Goal: Find specific page/section: Find specific page/section

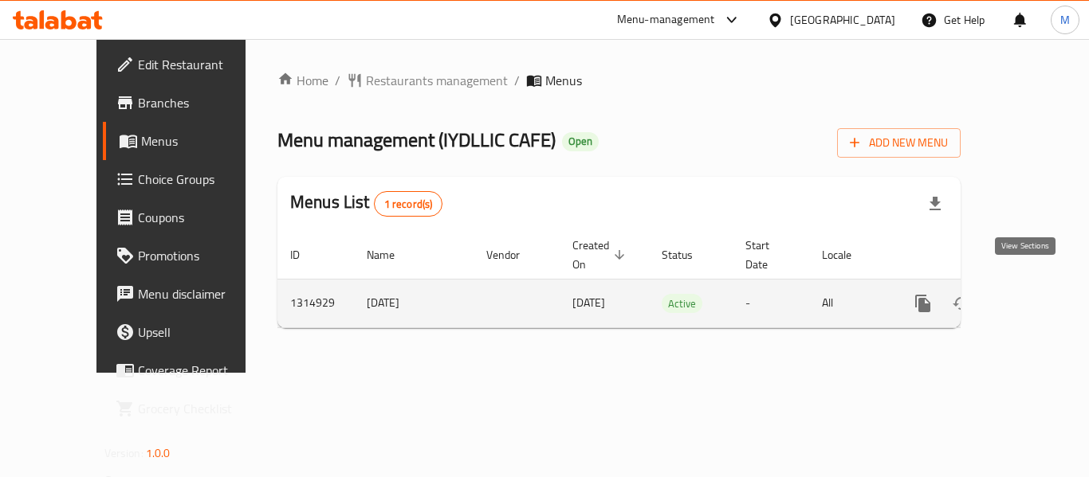
click at [1028, 294] on icon "enhanced table" at bounding box center [1037, 303] width 19 height 19
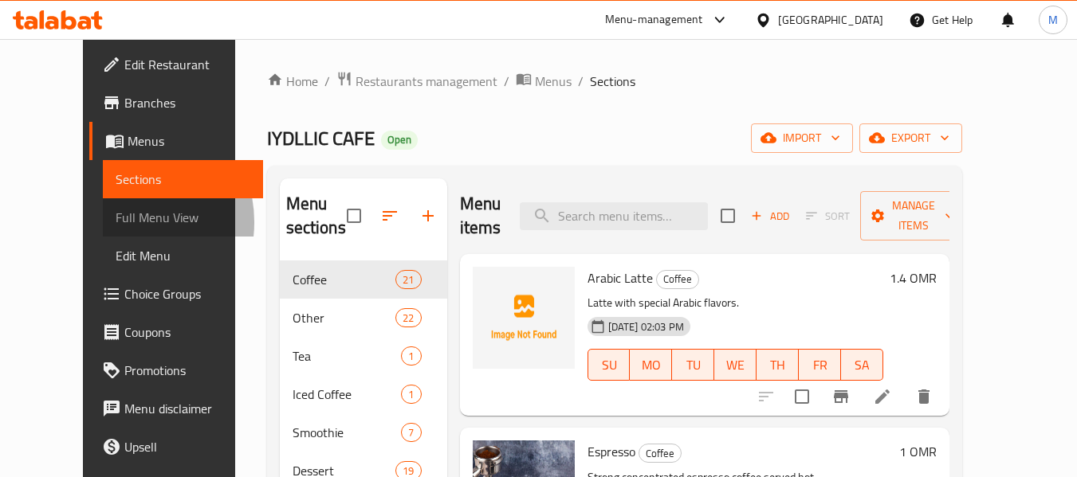
click at [116, 222] on span "Full Menu View" at bounding box center [183, 217] width 135 height 19
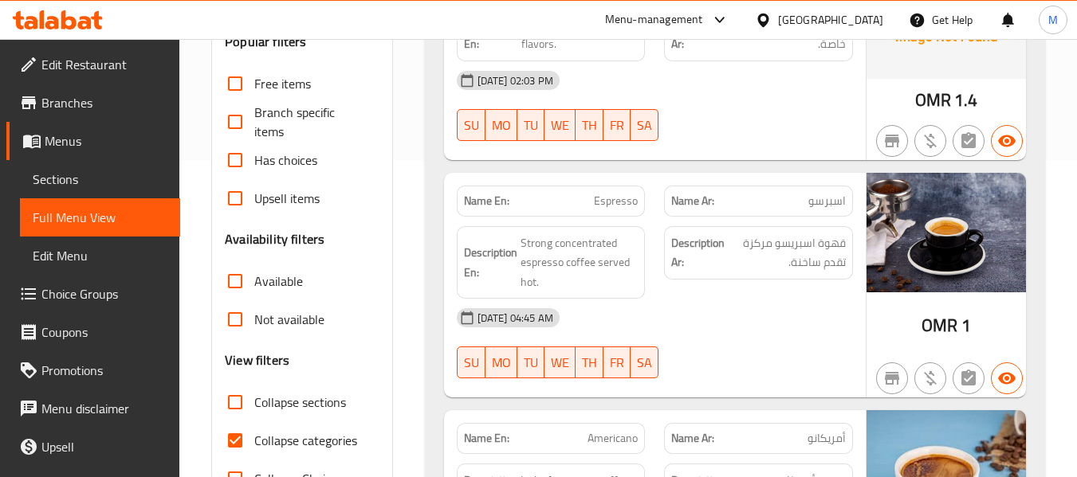
scroll to position [478, 0]
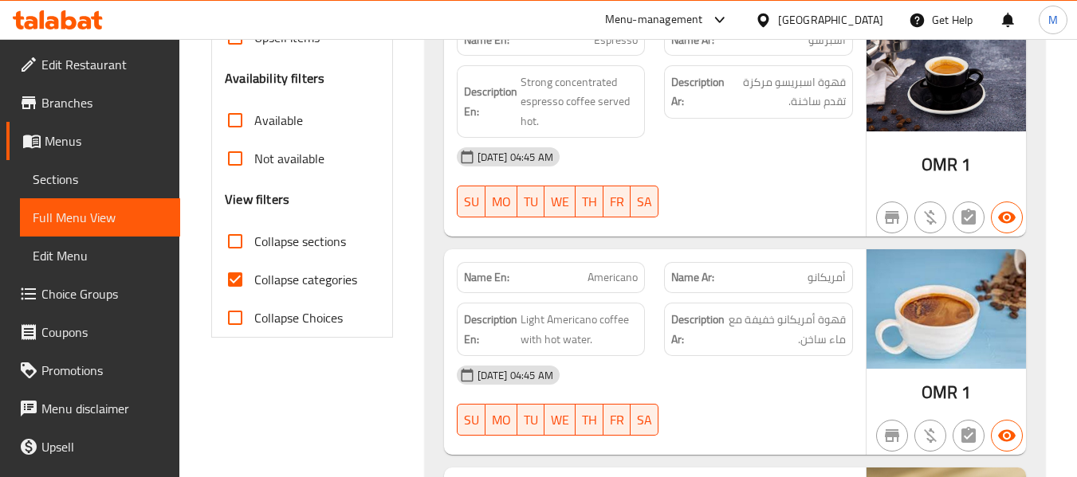
click at [336, 286] on span "Collapse categories" at bounding box center [305, 279] width 103 height 19
click at [254, 286] on input "Collapse categories" at bounding box center [235, 280] width 38 height 38
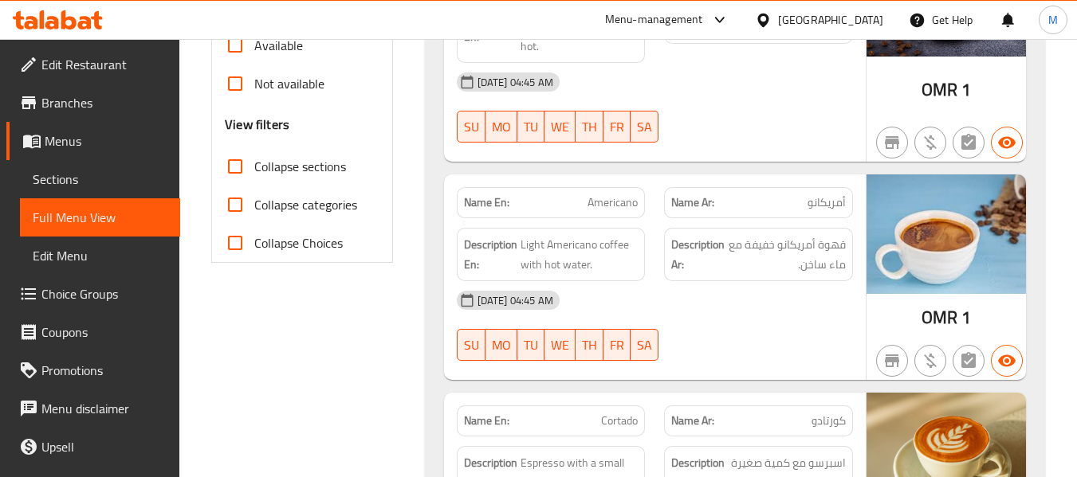
scroll to position [558, 0]
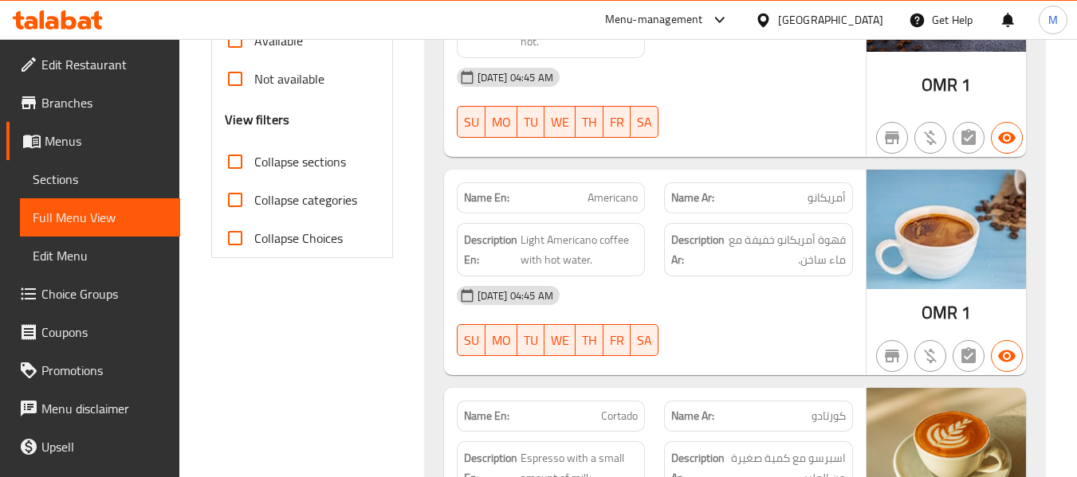
click at [310, 201] on span "Collapse categories" at bounding box center [305, 199] width 103 height 19
click at [254, 201] on input "Collapse categories" at bounding box center [235, 200] width 38 height 38
checkbox input "true"
click at [491, 198] on strong "Name En:" at bounding box center [486, 198] width 45 height 17
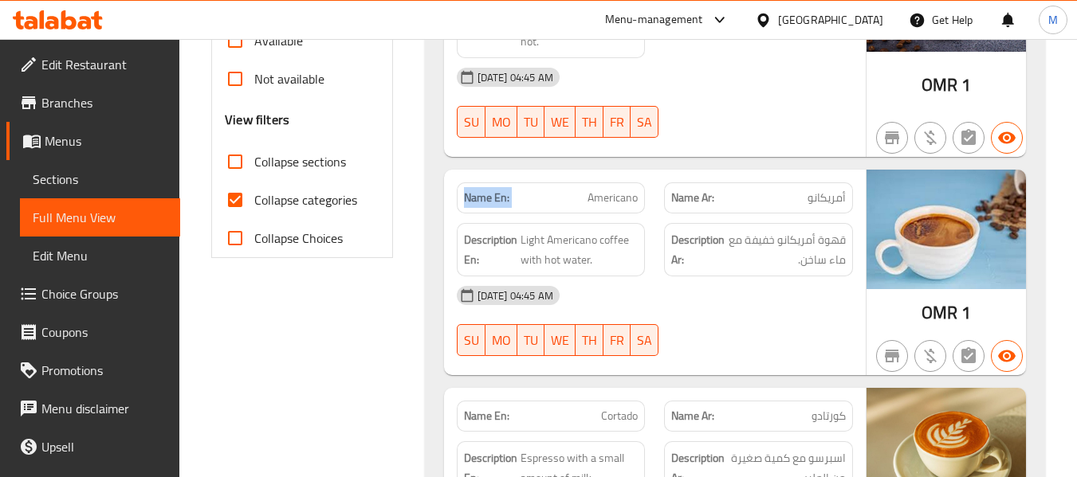
click at [491, 198] on strong "Name En:" at bounding box center [486, 198] width 45 height 17
copy strong "Name En:"
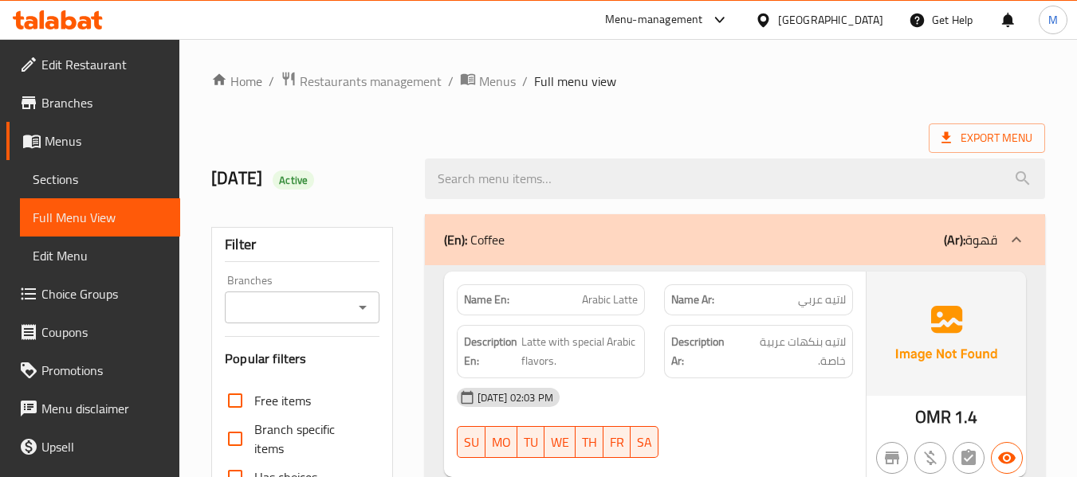
click at [771, 28] on icon at bounding box center [763, 20] width 17 height 17
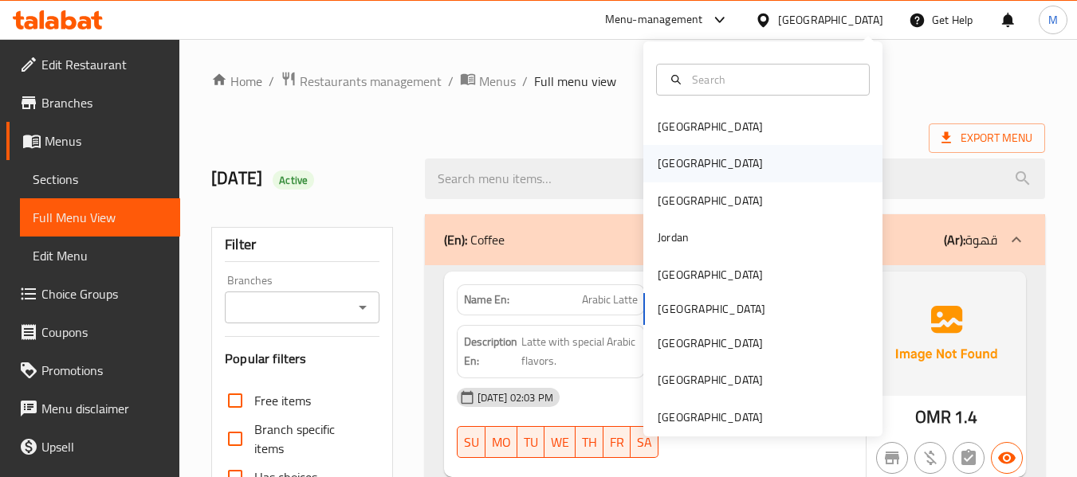
click at [681, 170] on div "[GEOGRAPHIC_DATA]" at bounding box center [710, 163] width 131 height 37
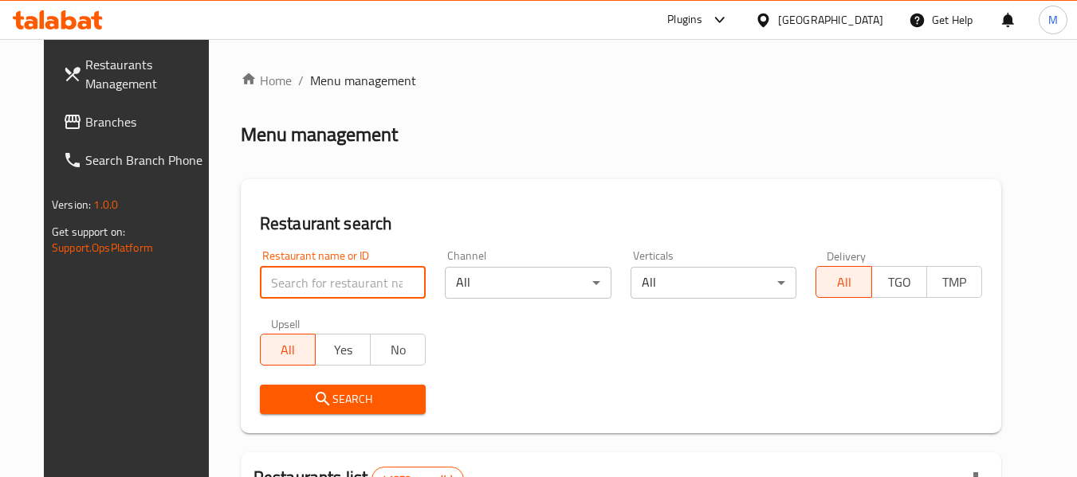
paste input "[PERSON_NAME]"
type input "[PERSON_NAME]"
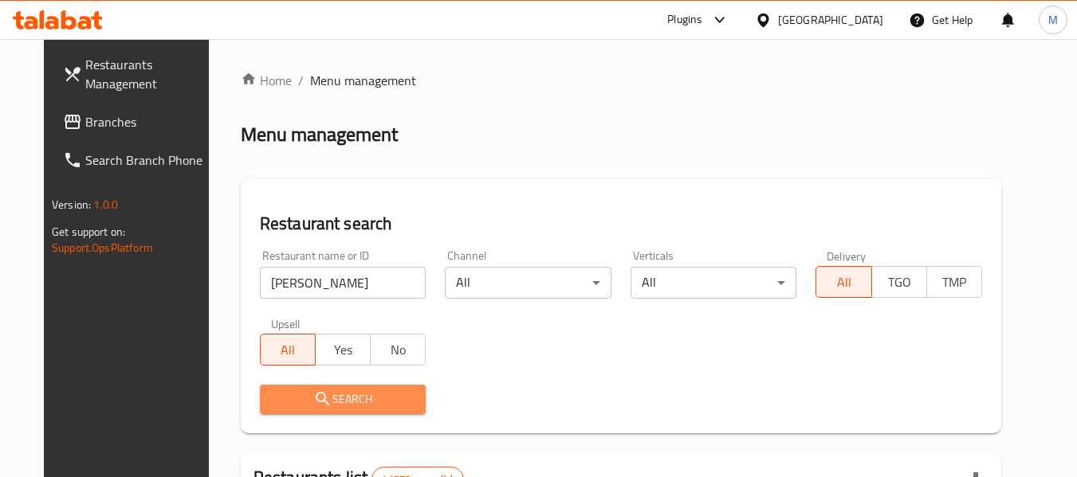
click at [343, 407] on span "Search" at bounding box center [343, 400] width 141 height 20
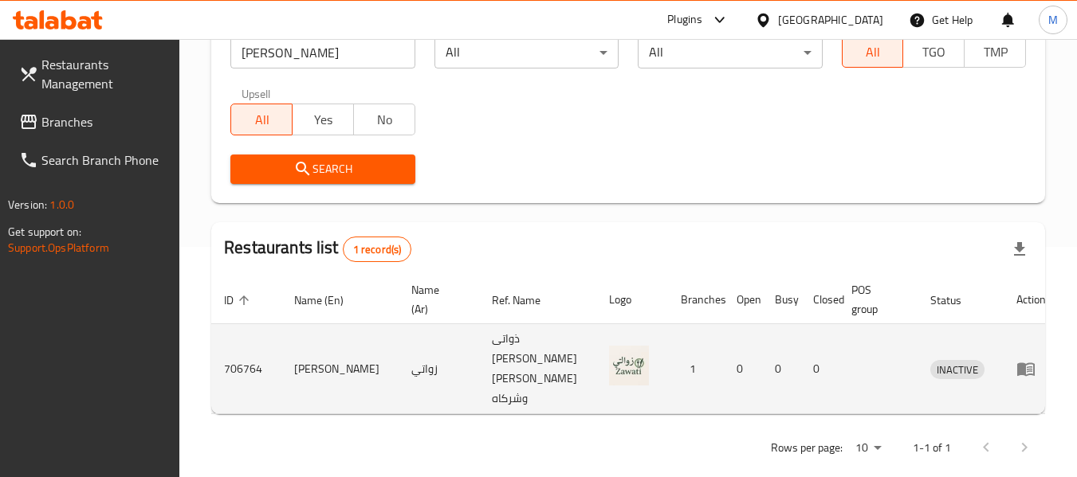
scroll to position [234, 0]
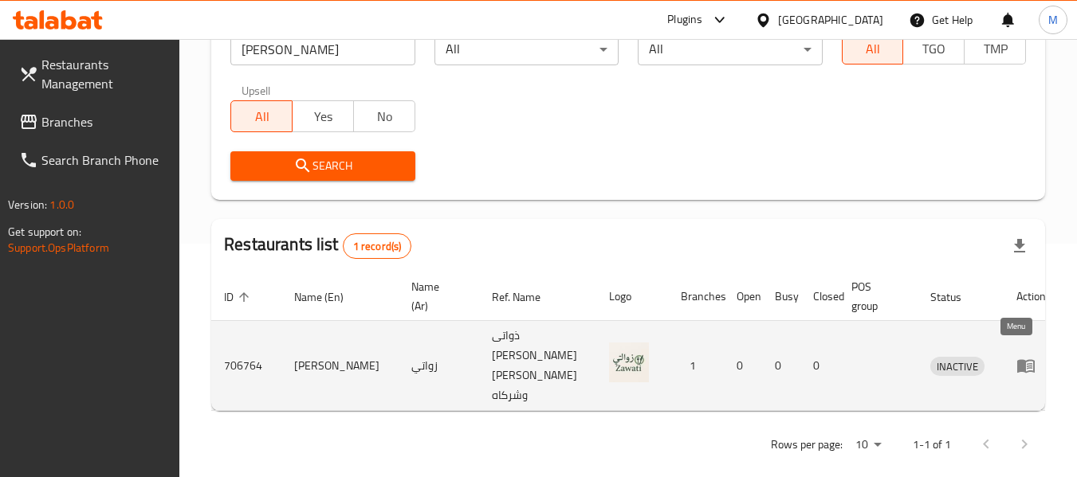
click at [1027, 363] on icon "enhanced table" at bounding box center [1030, 366] width 6 height 6
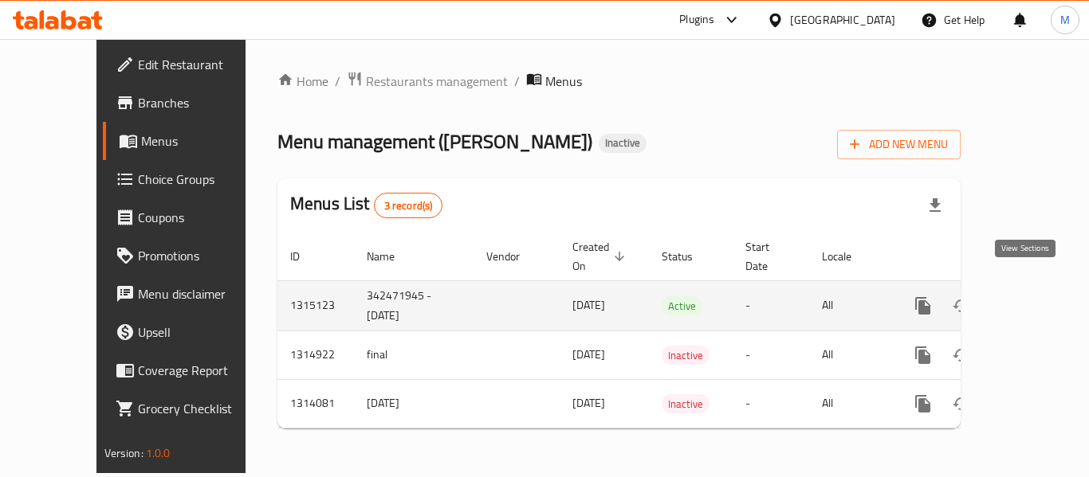
click at [1022, 287] on link "enhanced table" at bounding box center [1038, 306] width 38 height 38
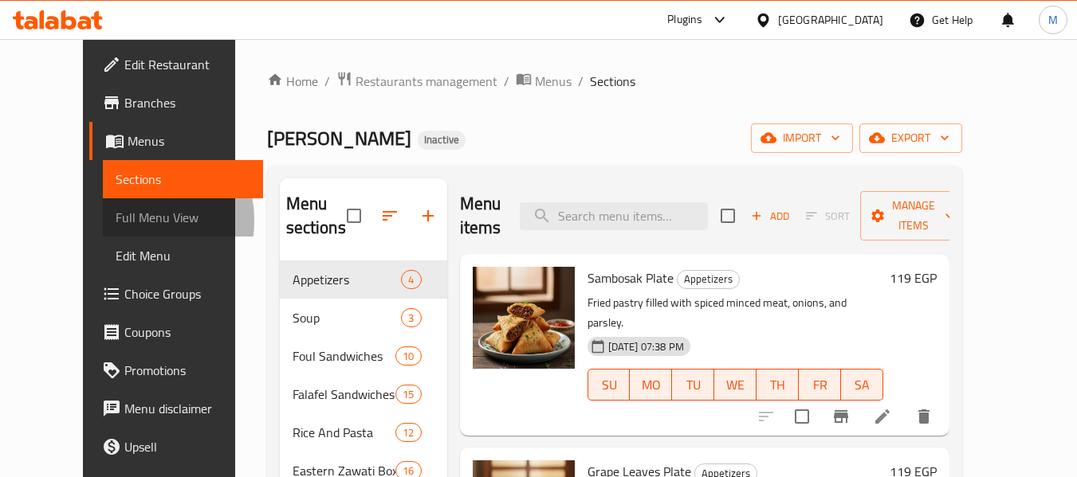
click at [116, 221] on span "Full Menu View" at bounding box center [183, 217] width 135 height 19
click at [124, 99] on span "Branches" at bounding box center [187, 102] width 126 height 19
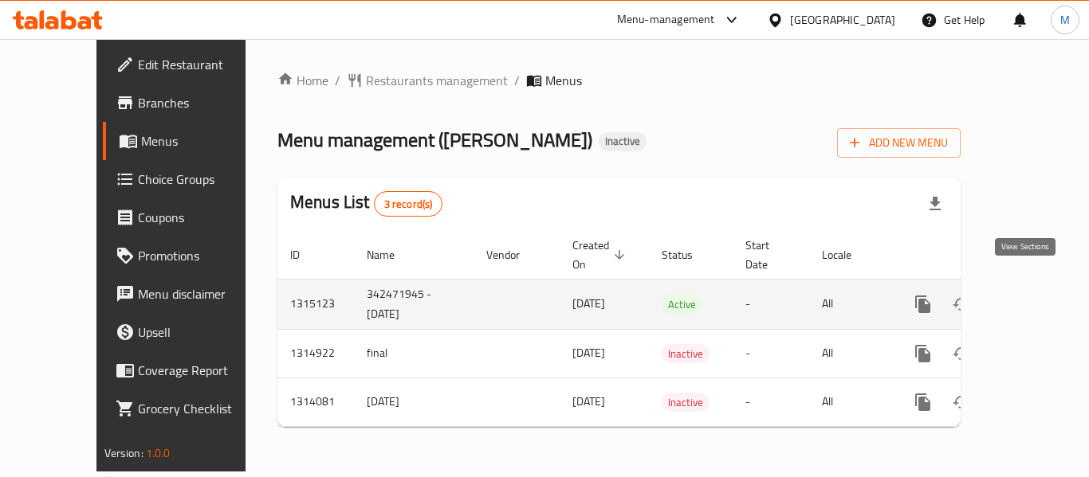
click at [1028, 295] on icon "enhanced table" at bounding box center [1037, 304] width 19 height 19
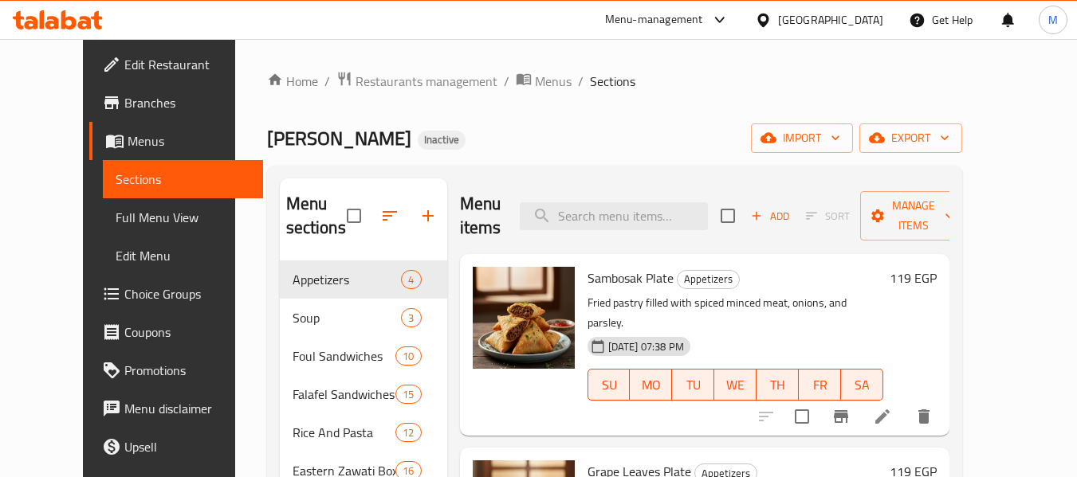
click at [116, 208] on span "Full Menu View" at bounding box center [183, 217] width 135 height 19
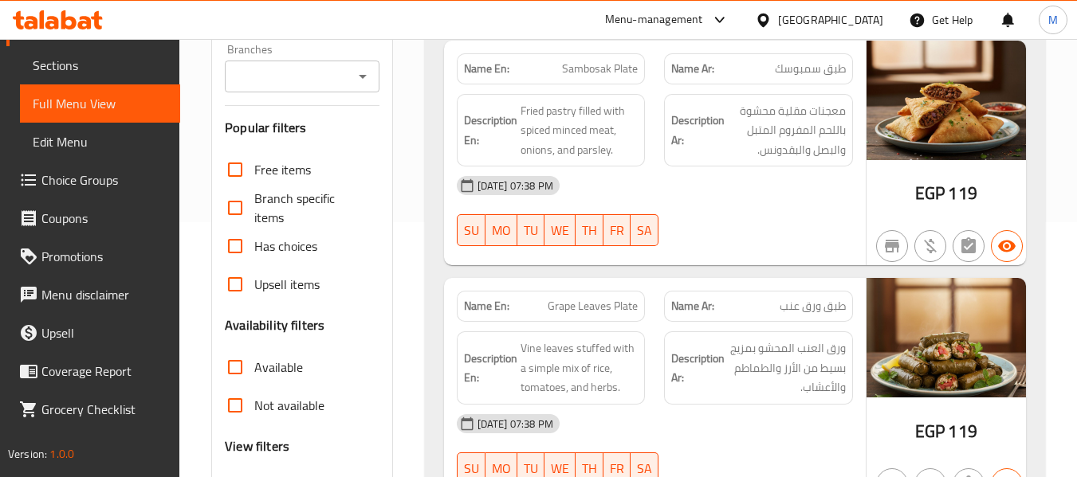
scroll to position [319, 0]
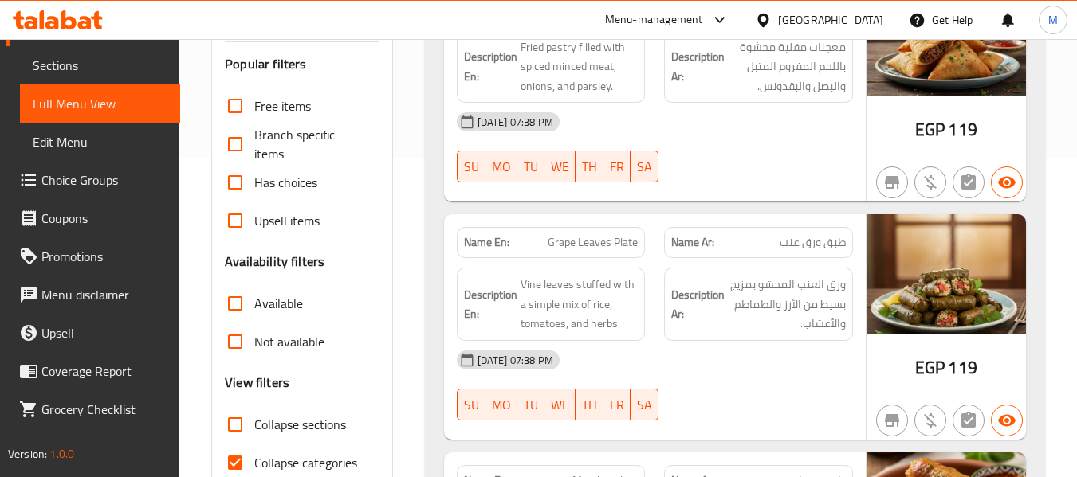
click at [497, 241] on strong "Name En:" at bounding box center [486, 242] width 45 height 17
copy strong "Name En:"
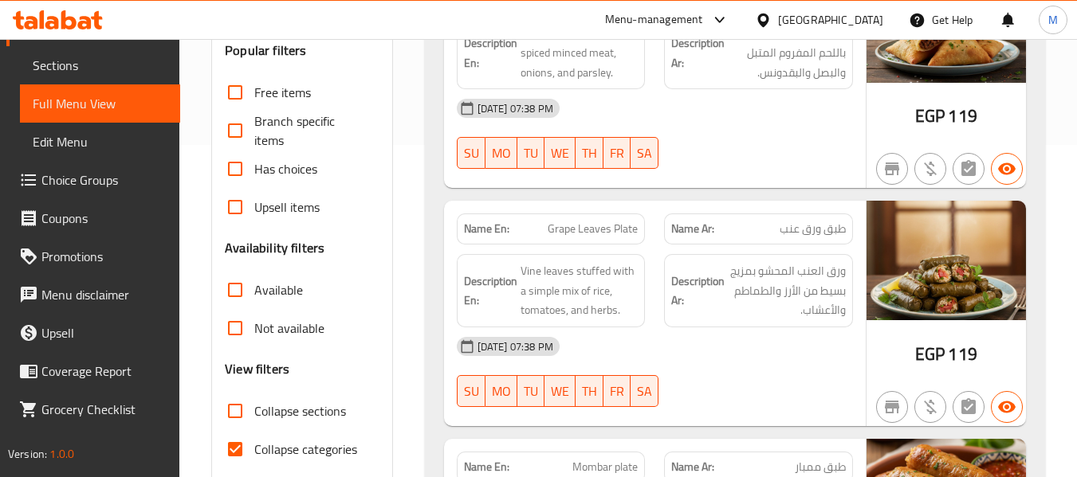
scroll to position [492, 0]
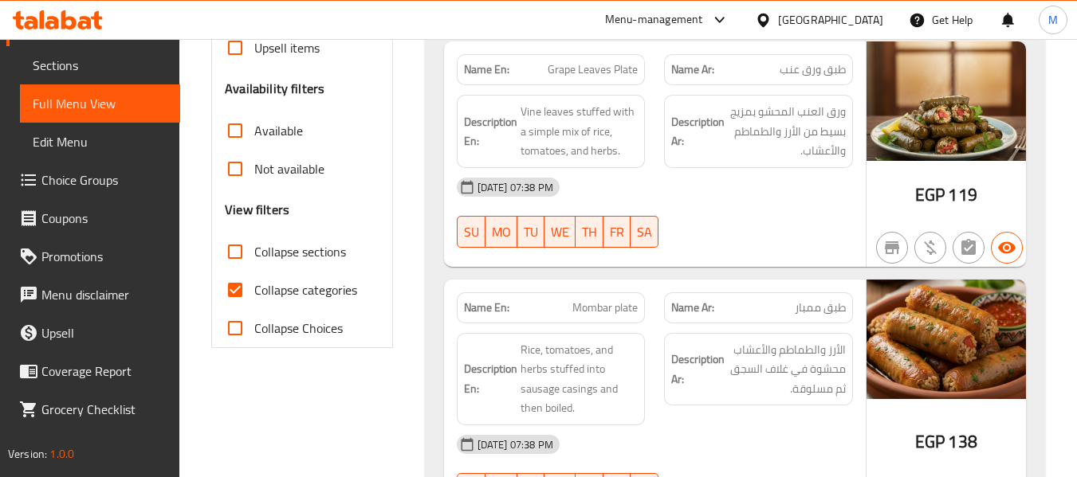
click at [301, 296] on span "Collapse categories" at bounding box center [305, 290] width 103 height 19
click at [254, 296] on input "Collapse categories" at bounding box center [235, 290] width 38 height 38
checkbox input "false"
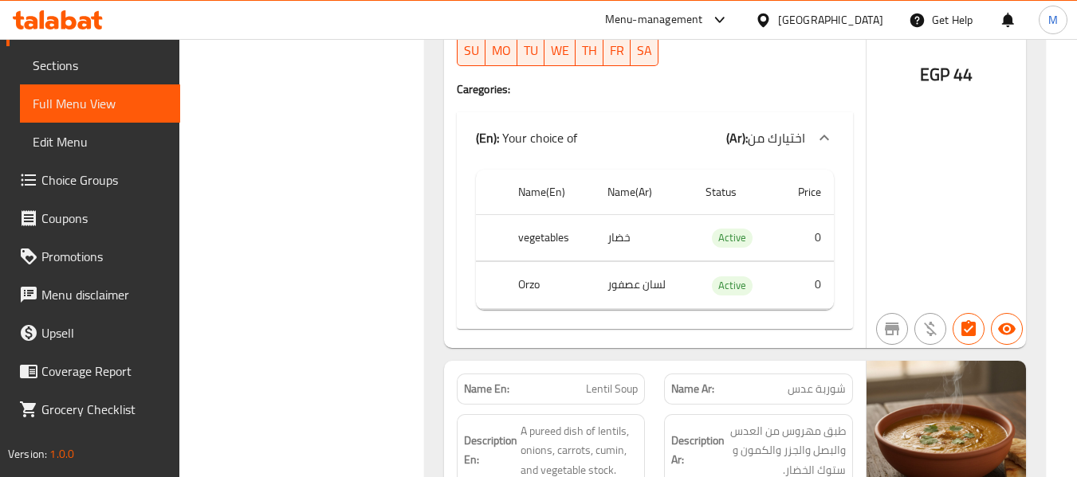
scroll to position [0, 0]
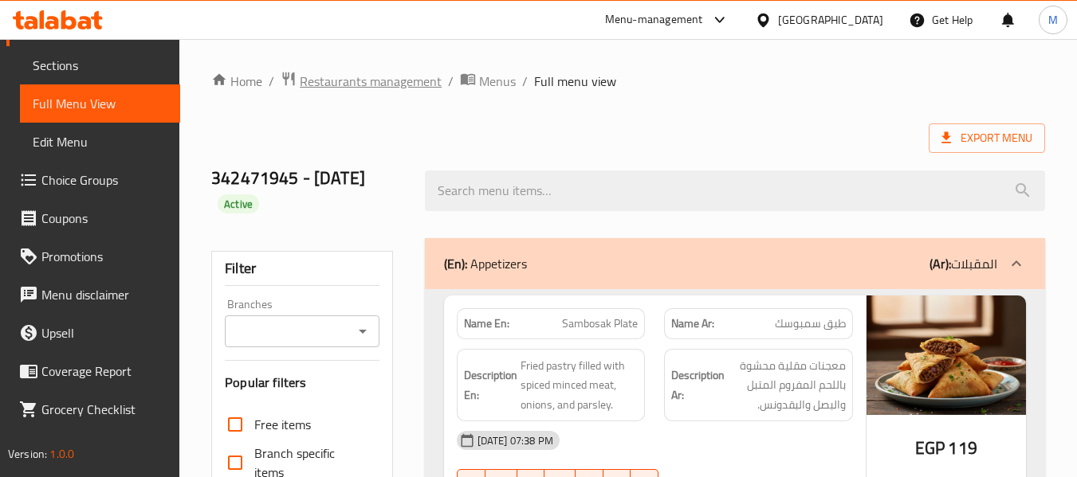
click at [410, 80] on span "Restaurants management" at bounding box center [371, 81] width 142 height 19
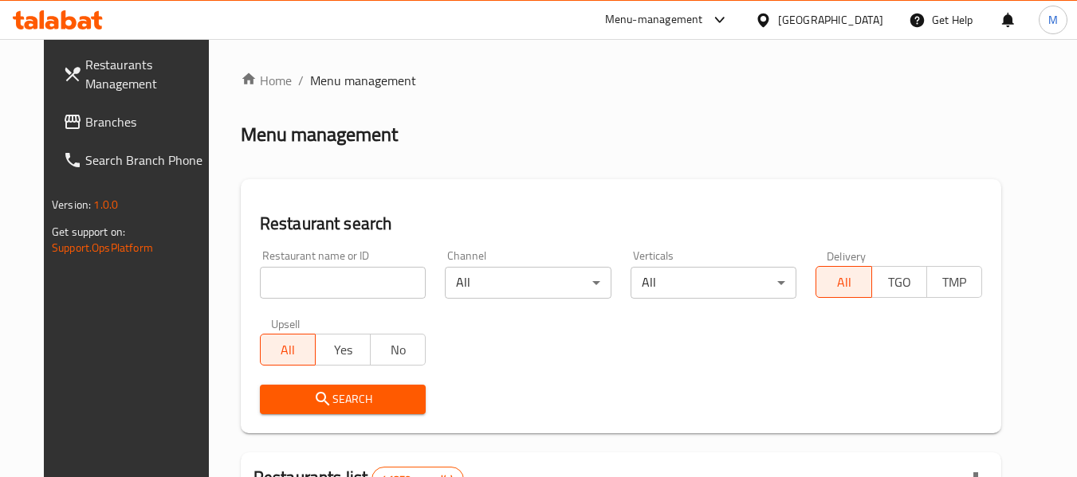
click at [771, 28] on icon at bounding box center [763, 20] width 17 height 17
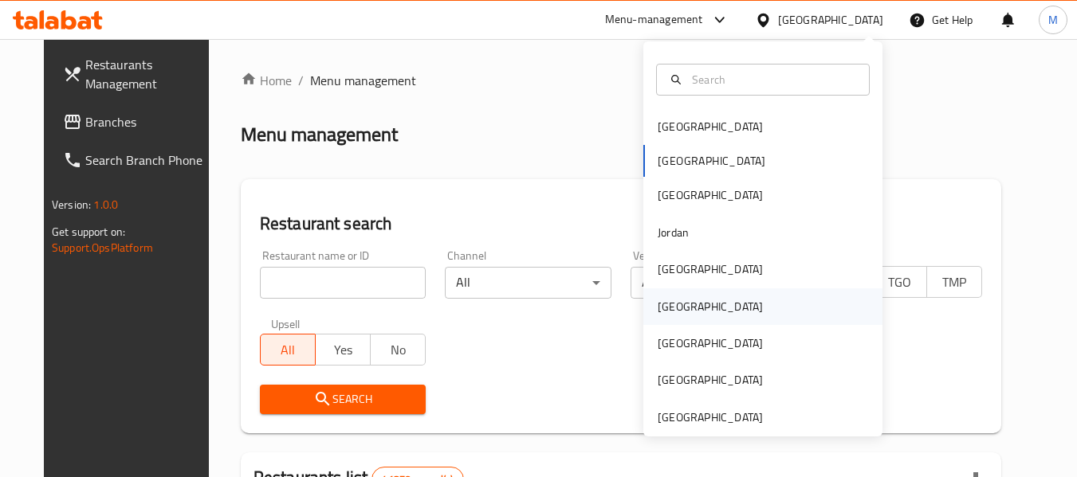
click at [671, 319] on div "[GEOGRAPHIC_DATA]" at bounding box center [710, 307] width 131 height 37
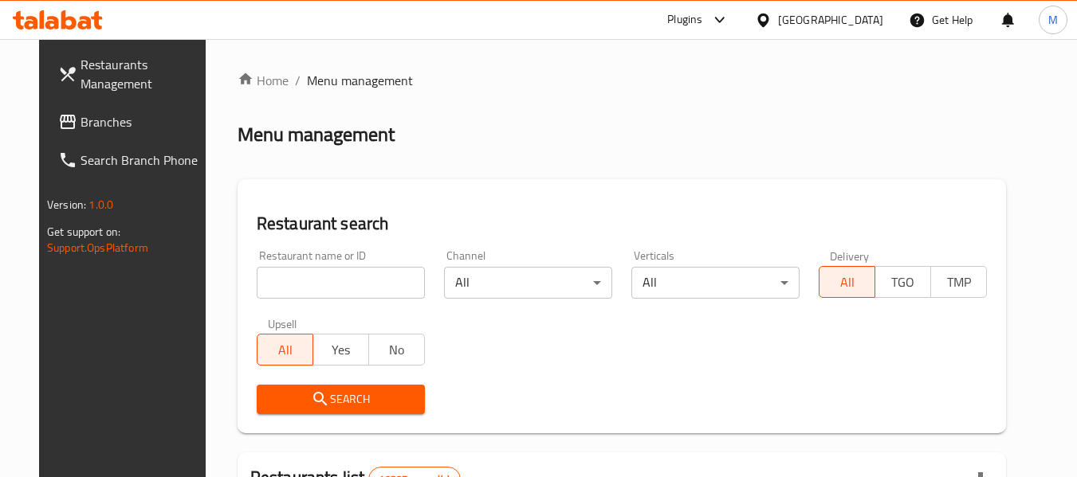
click at [349, 273] on input "search" at bounding box center [341, 283] width 168 height 32
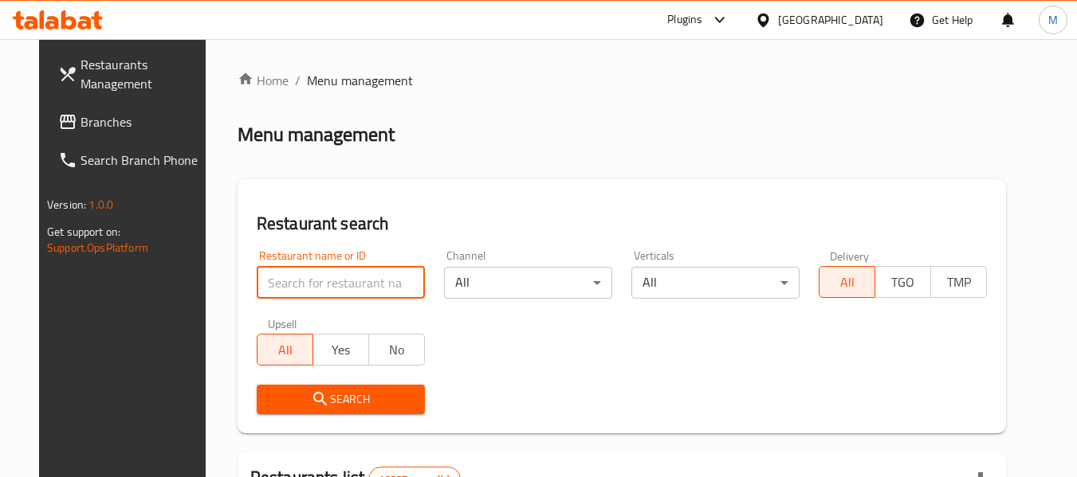
paste input "Baba Tea"
type input "Baba Tea"
click button "Search" at bounding box center [341, 399] width 168 height 29
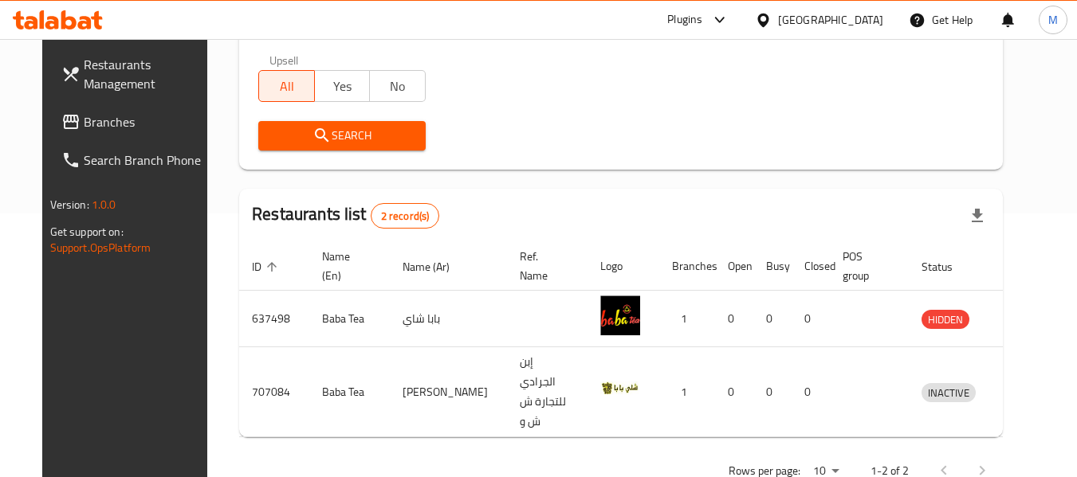
scroll to position [270, 0]
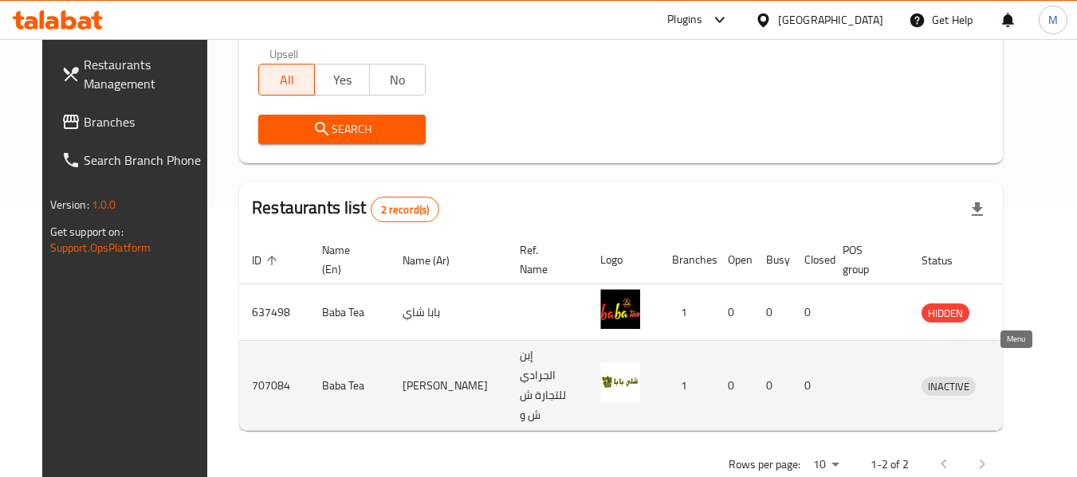
click at [1018, 383] on icon "enhanced table" at bounding box center [1021, 386] width 6 height 6
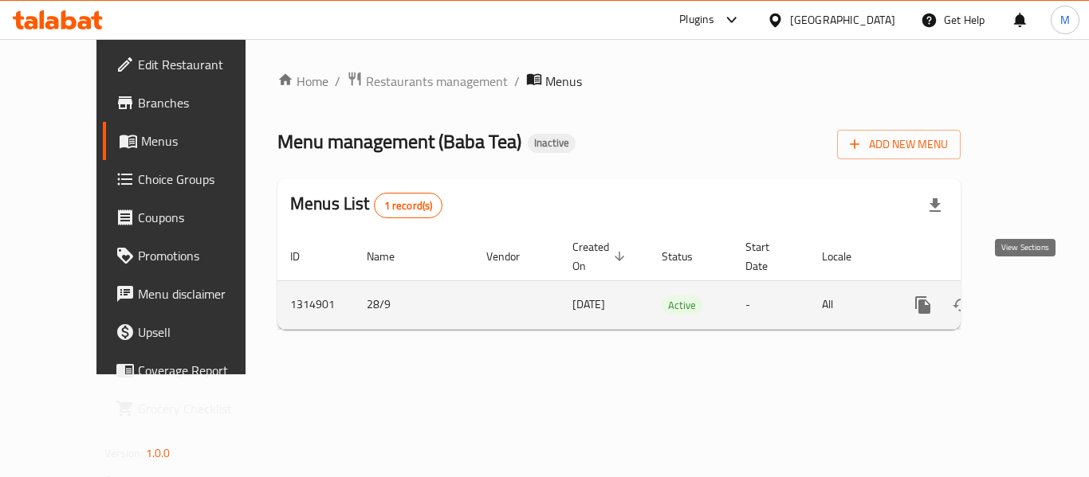
click at [1028, 296] on icon "enhanced table" at bounding box center [1037, 305] width 19 height 19
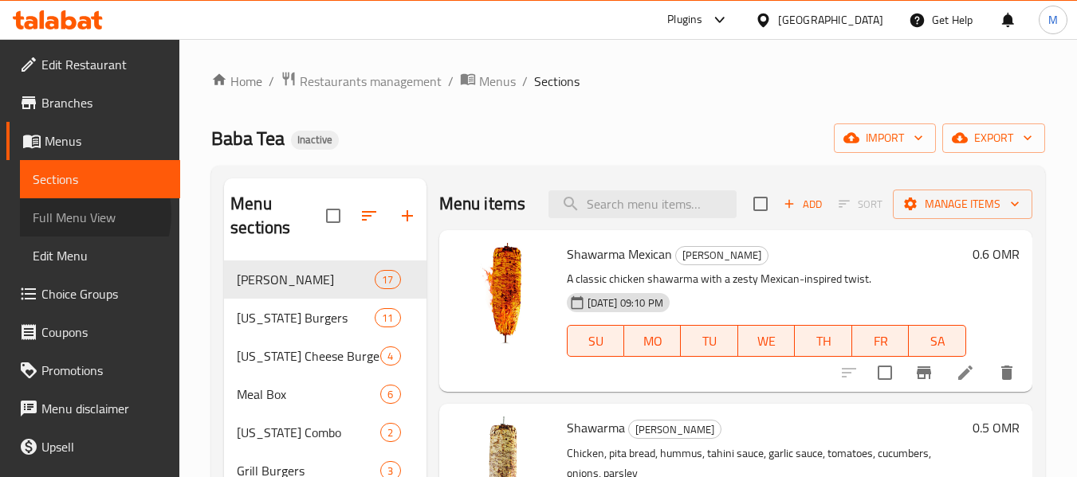
click at [74, 214] on span "Full Menu View" at bounding box center [100, 217] width 135 height 19
click at [72, 215] on span "Full Menu View" at bounding box center [100, 217] width 135 height 19
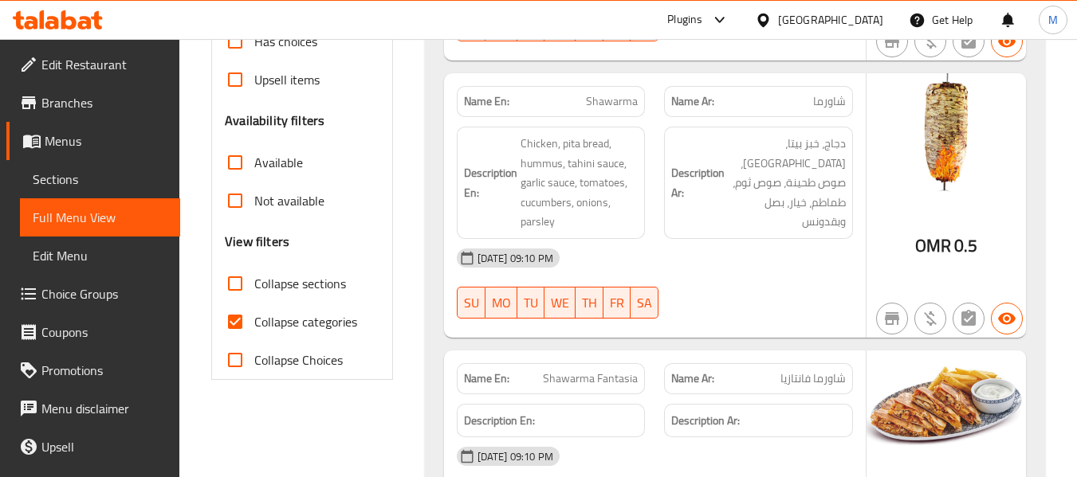
scroll to position [478, 0]
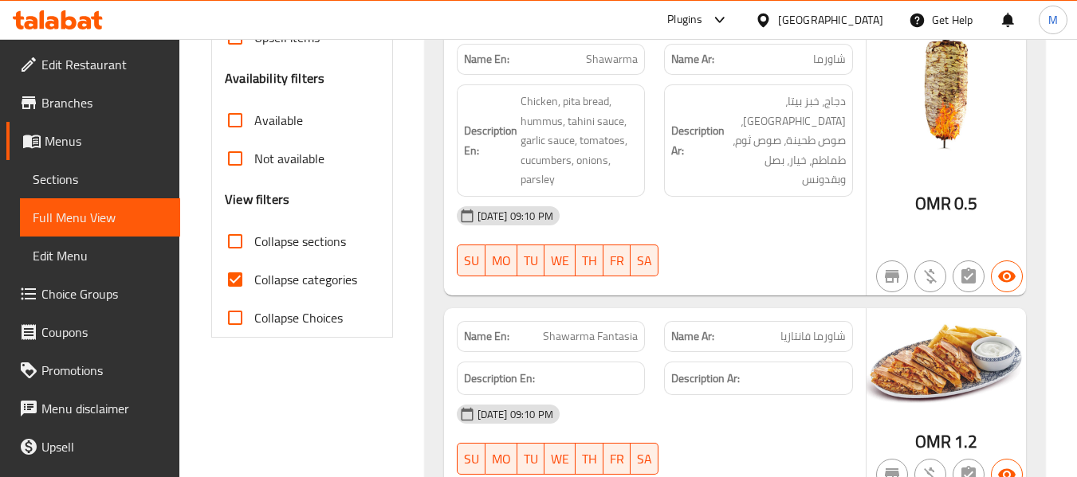
click at [301, 279] on span "Collapse categories" at bounding box center [305, 279] width 103 height 19
click at [254, 279] on input "Collapse categories" at bounding box center [235, 280] width 38 height 38
click at [241, 283] on input "Collapse categories" at bounding box center [235, 280] width 38 height 38
click at [229, 277] on input "Collapse categories" at bounding box center [235, 280] width 38 height 38
checkbox input "false"
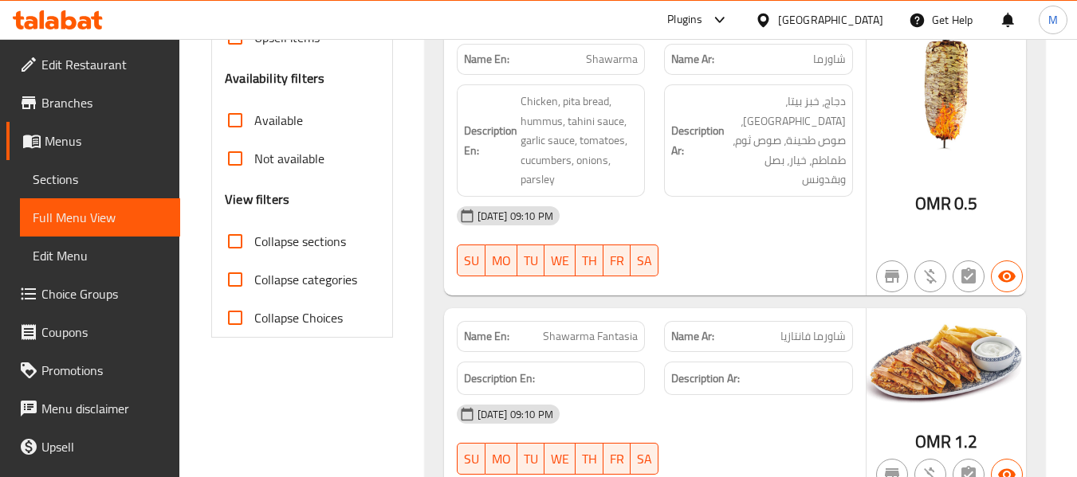
scroll to position [0, 0]
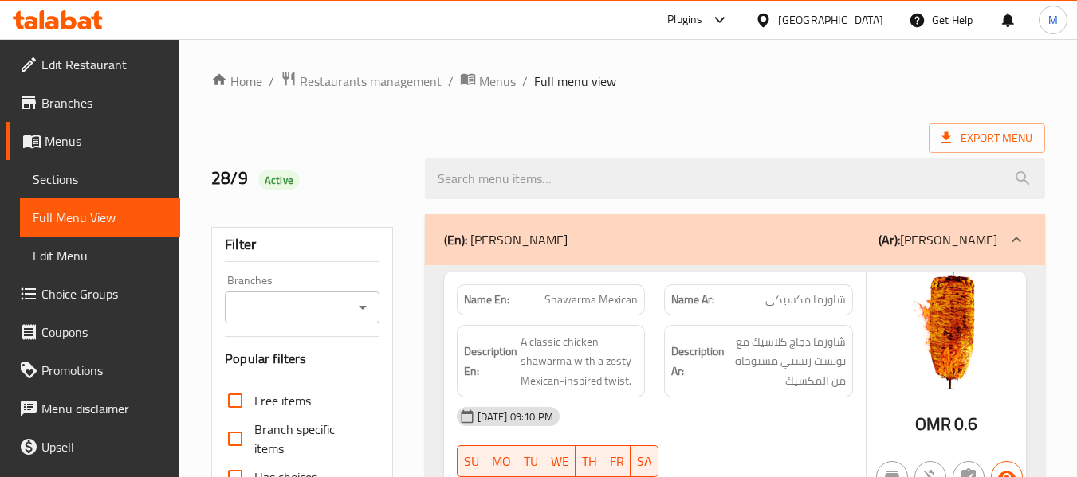
click at [497, 297] on strong "Name En:" at bounding box center [486, 300] width 45 height 17
copy strong "Name En:"
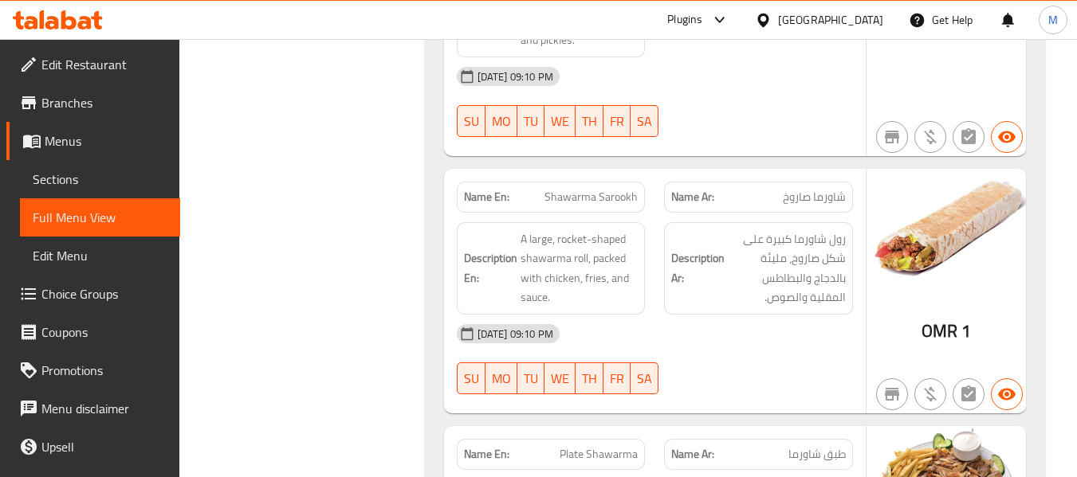
scroll to position [3598, 0]
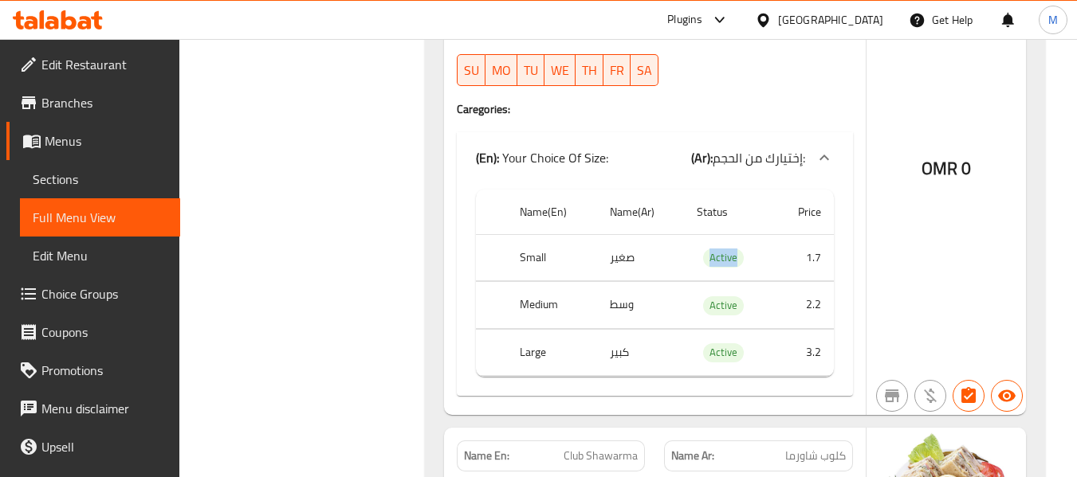
click at [768, 24] on icon at bounding box center [762, 20] width 11 height 14
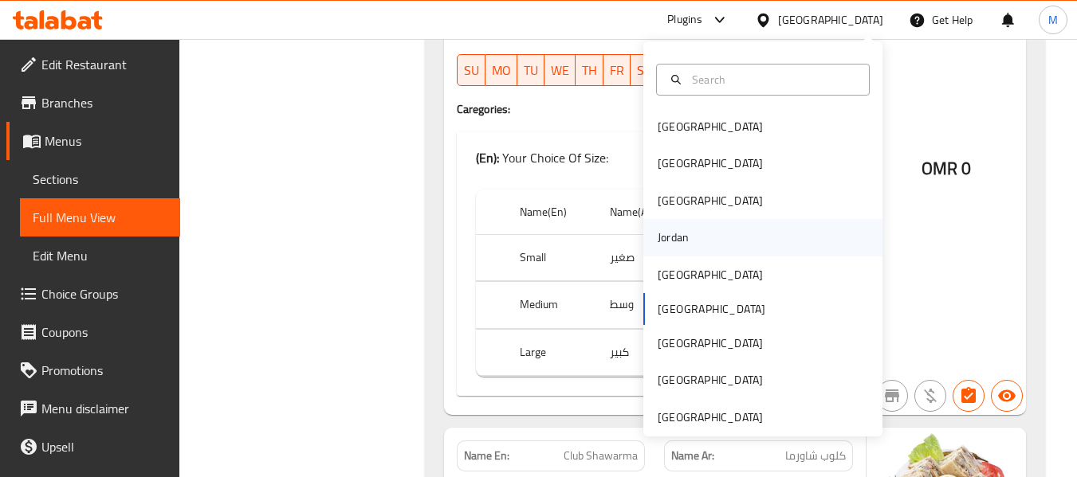
click at [663, 238] on div "Jordan" at bounding box center [673, 238] width 31 height 18
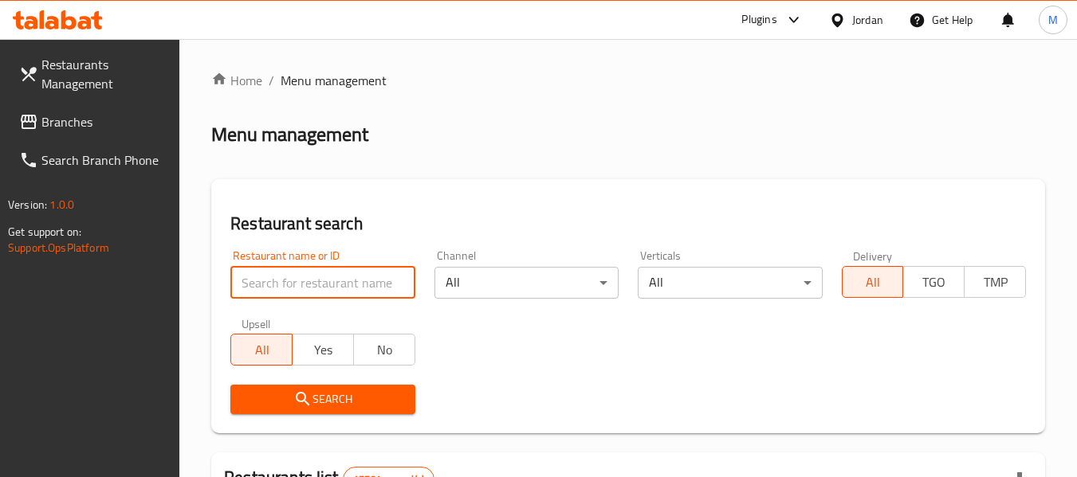
paste input "توت وريحان"
type input "توت وريحان"
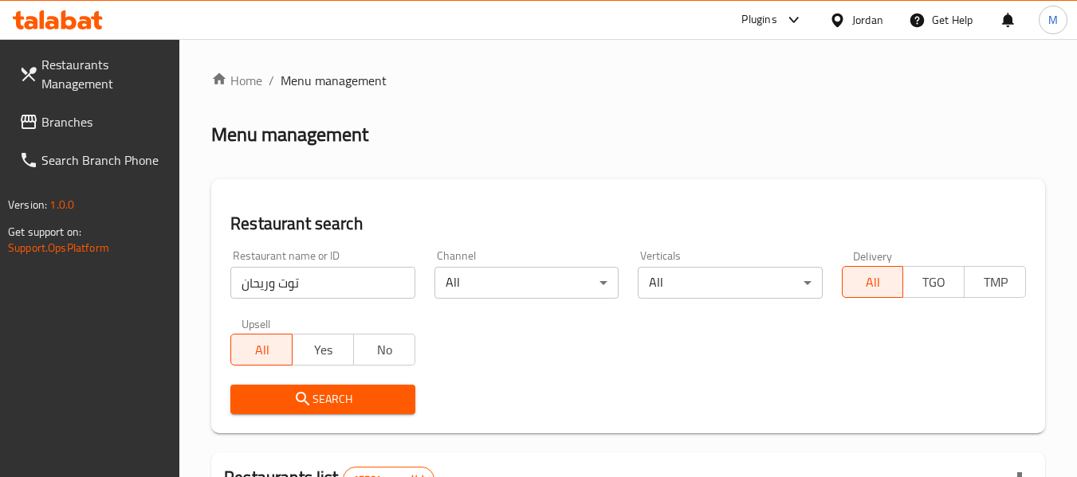
click at [336, 397] on span "Search" at bounding box center [322, 400] width 159 height 20
click at [336, 397] on div at bounding box center [538, 238] width 1077 height 477
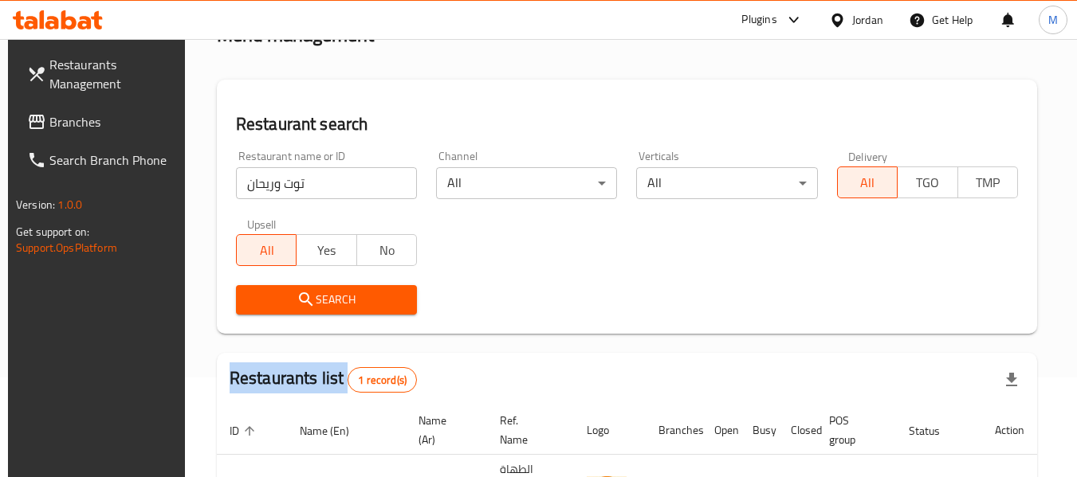
scroll to position [214, 0]
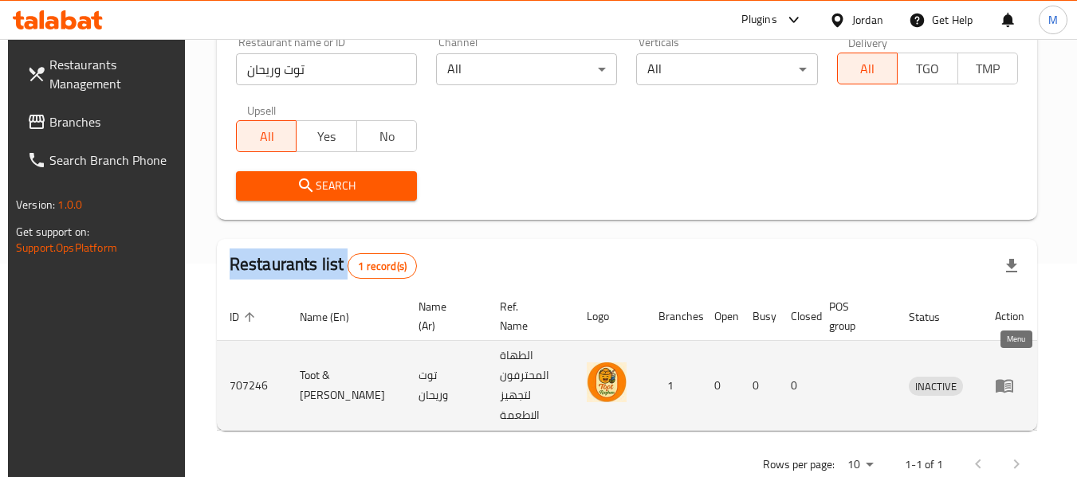
click at [1007, 380] on icon "enhanced table" at bounding box center [1004, 387] width 18 height 14
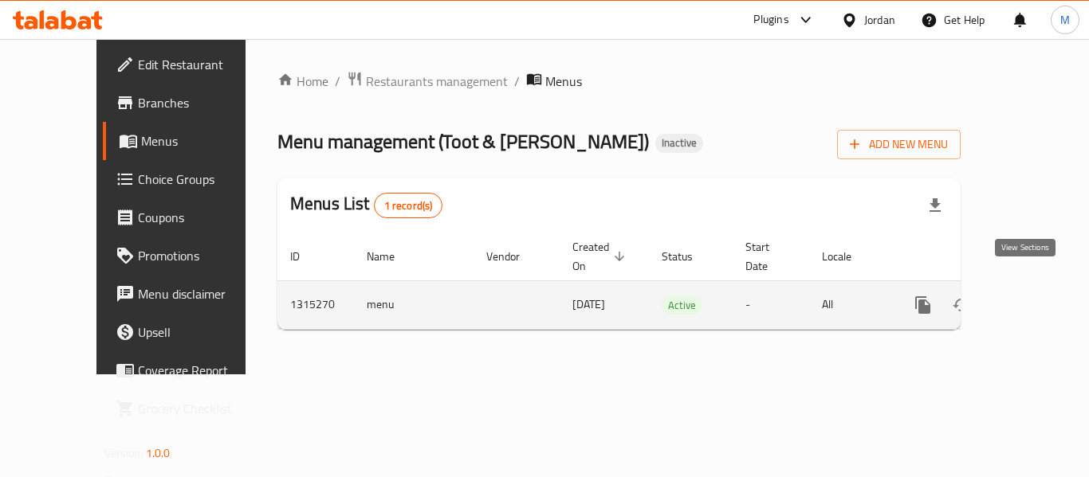
click at [1031, 296] on icon "enhanced table" at bounding box center [1037, 305] width 19 height 19
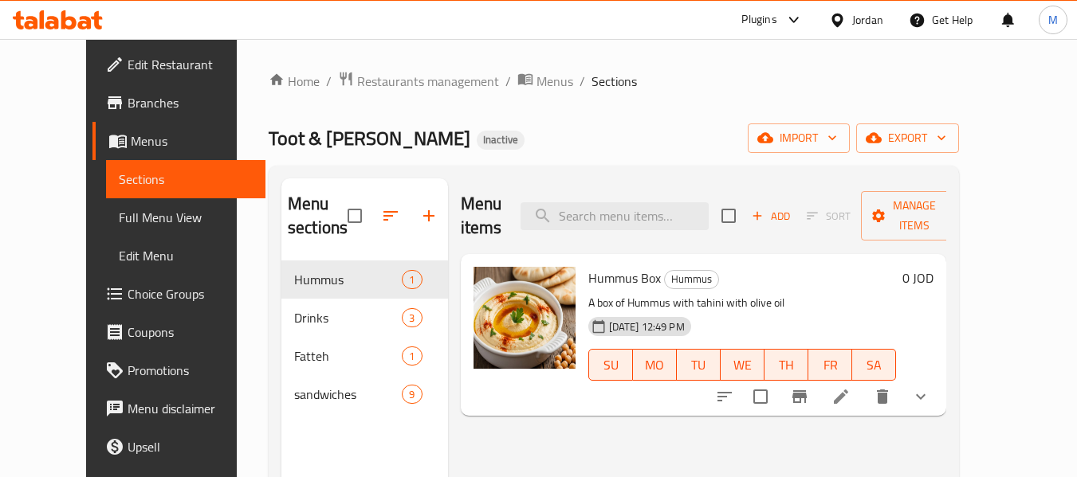
click at [119, 222] on span "Full Menu View" at bounding box center [186, 217] width 135 height 19
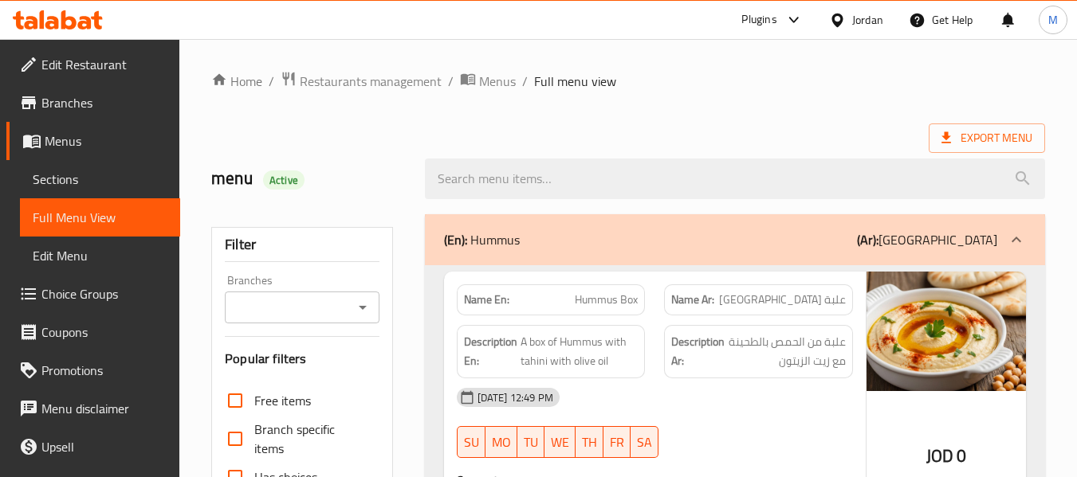
scroll to position [319, 0]
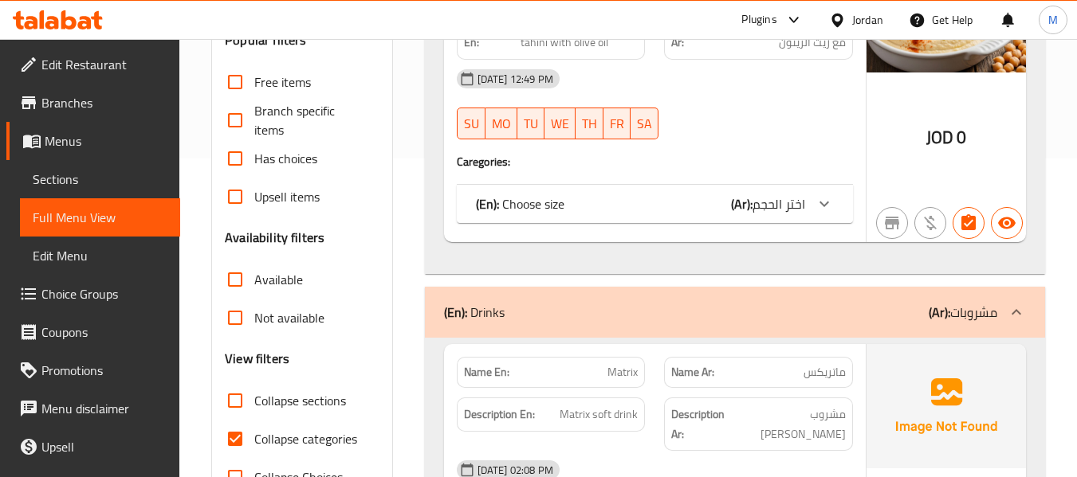
click at [328, 439] on span "Collapse categories" at bounding box center [305, 439] width 103 height 19
click at [254, 439] on input "Collapse categories" at bounding box center [235, 439] width 38 height 38
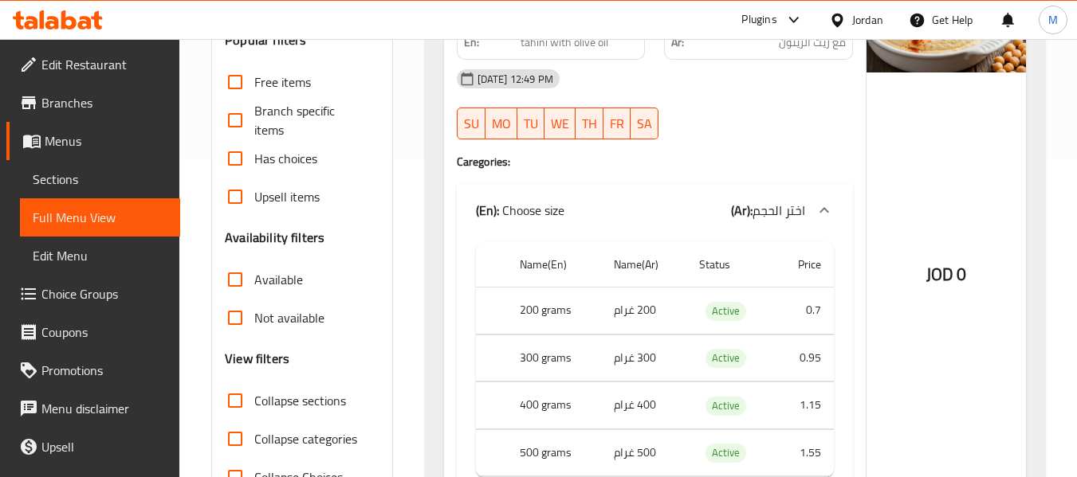
click at [300, 434] on span "Collapse categories" at bounding box center [305, 439] width 103 height 19
click at [254, 434] on input "Collapse categories" at bounding box center [235, 439] width 38 height 38
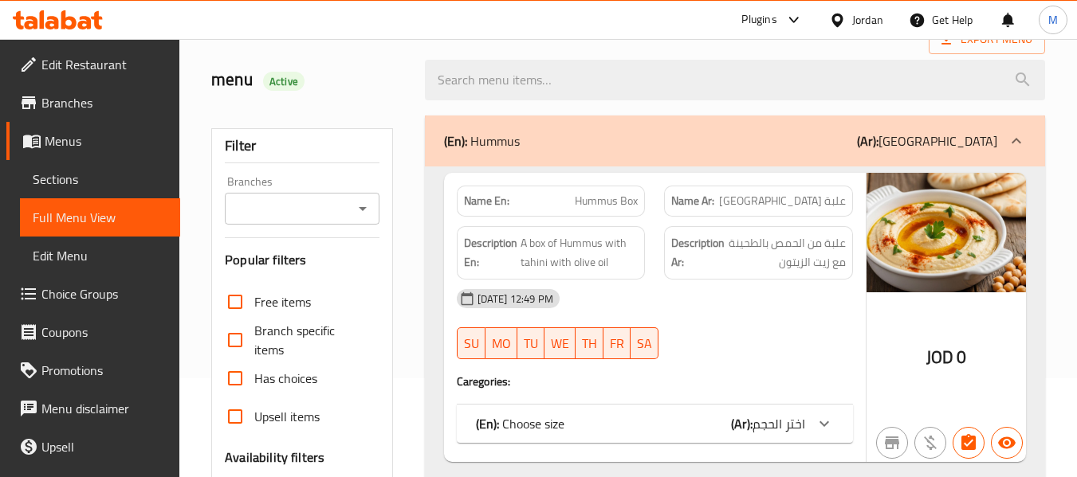
scroll to position [0, 0]
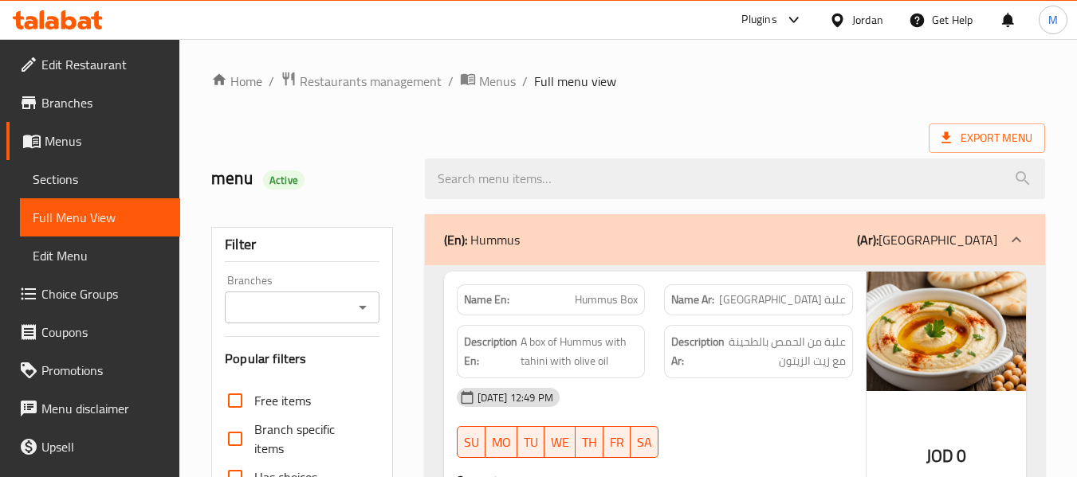
click at [502, 299] on strong "Name En:" at bounding box center [486, 300] width 45 height 17
copy strong "Name En:"
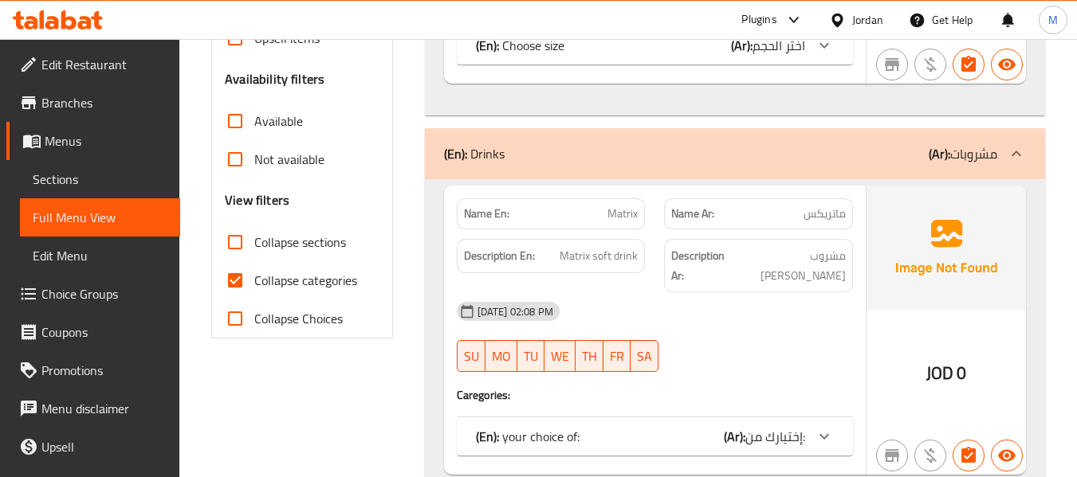
scroll to position [478, 0]
click at [312, 281] on span "Collapse categories" at bounding box center [305, 279] width 103 height 19
click at [254, 281] on input "Collapse categories" at bounding box center [235, 280] width 38 height 38
checkbox input "false"
